Goal: Task Accomplishment & Management: Use online tool/utility

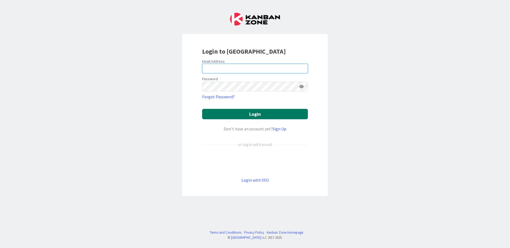
type input "[PERSON_NAME]"
click at [255, 118] on button "Login" at bounding box center [255, 114] width 106 height 10
click at [256, 113] on button "Login" at bounding box center [255, 114] width 106 height 10
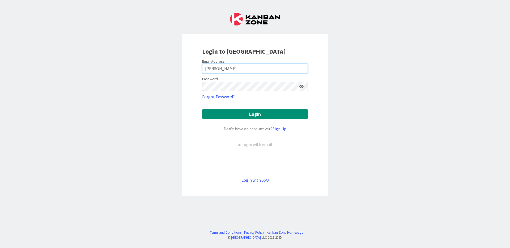
drag, startPoint x: 225, startPoint y: 69, endPoint x: 198, endPoint y: 68, distance: 27.4
click at [198, 68] on div "Login to Kanban Zone Email Address Cournoyer Password Forgot Password? Login Do…" at bounding box center [255, 115] width 146 height 162
click at [178, 99] on div "Login to [GEOGRAPHIC_DATA] Email Address [PERSON_NAME] Password Forgot Password…" at bounding box center [255, 124] width 510 height 248
click at [212, 70] on input "[PERSON_NAME]" at bounding box center [255, 69] width 106 height 10
drag, startPoint x: 205, startPoint y: 69, endPoint x: 226, endPoint y: 70, distance: 20.2
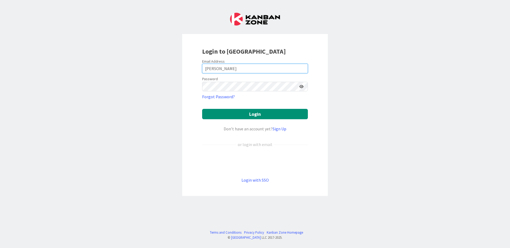
click at [226, 70] on input "[PERSON_NAME]" at bounding box center [255, 69] width 106 height 10
click at [228, 67] on input "[PERSON_NAME]" at bounding box center [255, 69] width 106 height 10
click at [248, 22] on img at bounding box center [255, 19] width 50 height 13
drag, startPoint x: 255, startPoint y: 20, endPoint x: 248, endPoint y: 19, distance: 7.2
click at [255, 20] on img at bounding box center [255, 19] width 50 height 13
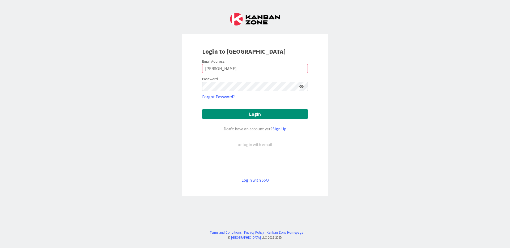
click at [237, 19] on img at bounding box center [255, 19] width 50 height 13
click at [261, 117] on button "Login" at bounding box center [255, 114] width 106 height 10
click at [23, 164] on div "Login to [GEOGRAPHIC_DATA] Email Address [PERSON_NAME] Password Forgot Password…" at bounding box center [255, 124] width 510 height 248
drag, startPoint x: 24, startPoint y: 161, endPoint x: 24, endPoint y: 157, distance: 4.3
click at [24, 161] on div "Login to [GEOGRAPHIC_DATA] Email Address [PERSON_NAME] Password Forgot Password…" at bounding box center [255, 124] width 510 height 248
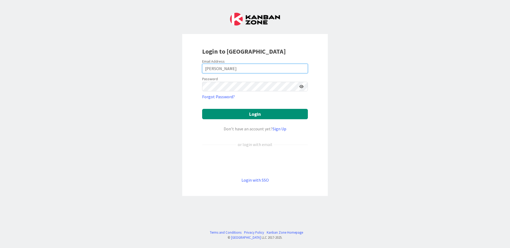
click at [233, 68] on input "[PERSON_NAME]" at bounding box center [255, 69] width 106 height 10
type input "C"
type input "[PERSON_NAME][EMAIL_ADDRESS][DOMAIN_NAME]"
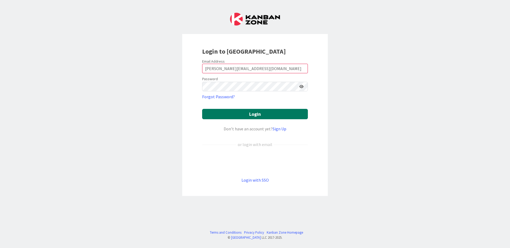
click at [253, 114] on button "Login" at bounding box center [255, 114] width 106 height 10
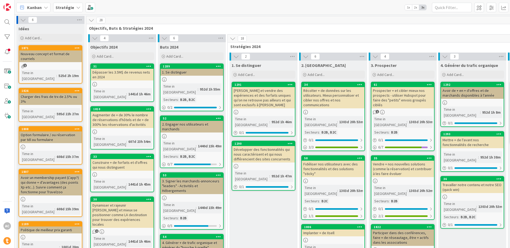
click at [67, 7] on b "Stratégie" at bounding box center [65, 7] width 19 height 5
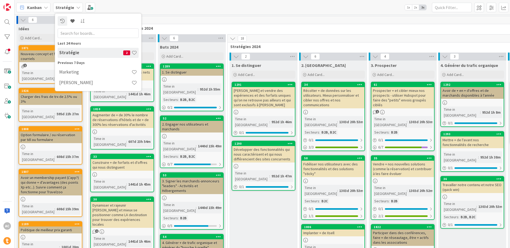
click at [165, 9] on div "Kanban Stratégie Last 24 Hours Stratégie 2 Previous 7 Days Marketing [PERSON_NA…" at bounding box center [262, 7] width 495 height 15
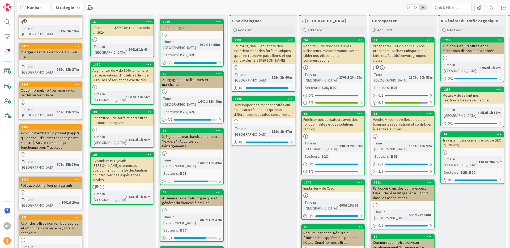
scroll to position [54, 0]
